Goal: Information Seeking & Learning: Learn about a topic

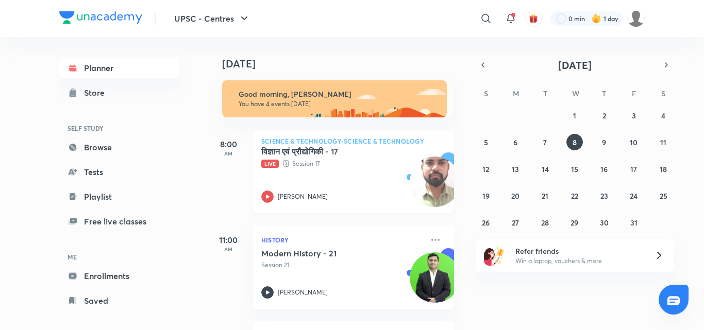
click at [376, 170] on div "विज्ञान एवं प्रौद्योगिकी - 17 Live Session 17 [PERSON_NAME]" at bounding box center [342, 174] width 162 height 57
